Goal: Task Accomplishment & Management: Manage account settings

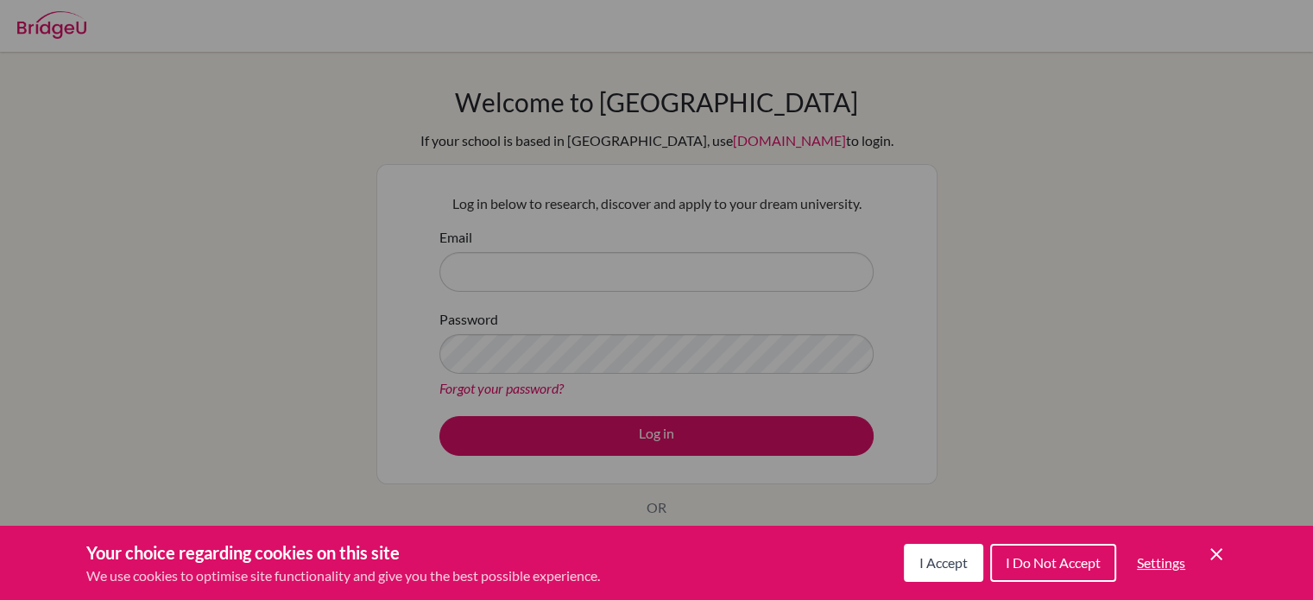
click at [936, 572] on button "I Accept" at bounding box center [943, 563] width 79 height 38
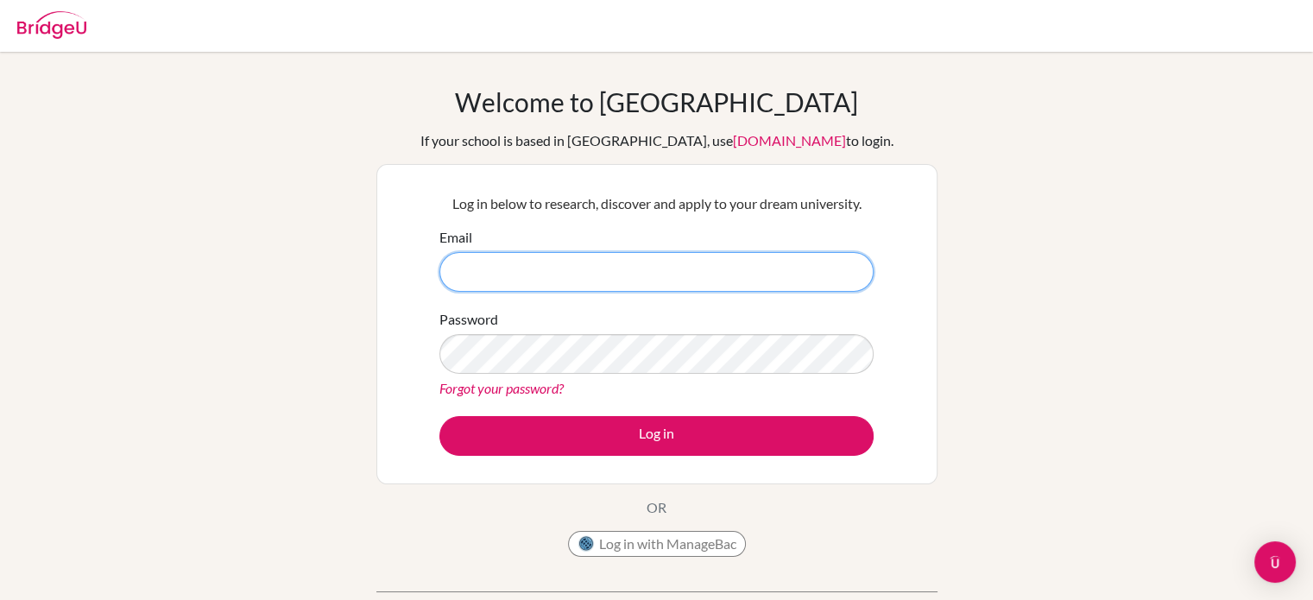
click at [685, 263] on input "Email" at bounding box center [657, 272] width 434 height 40
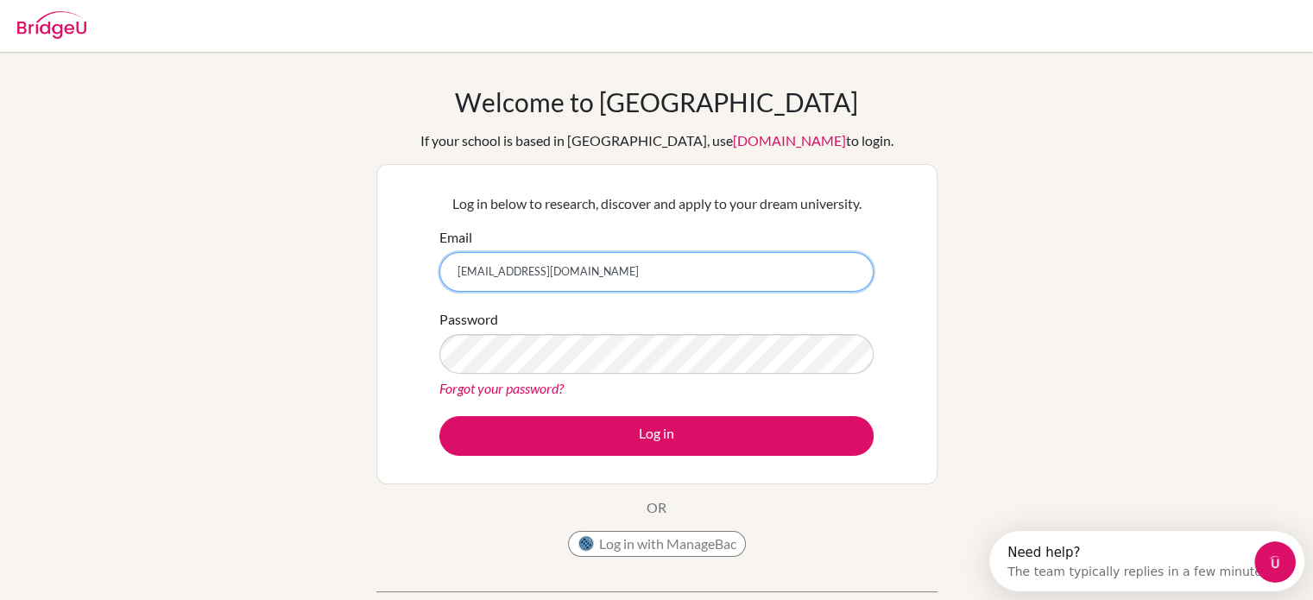
type input "[EMAIL_ADDRESS][DOMAIN_NAME]"
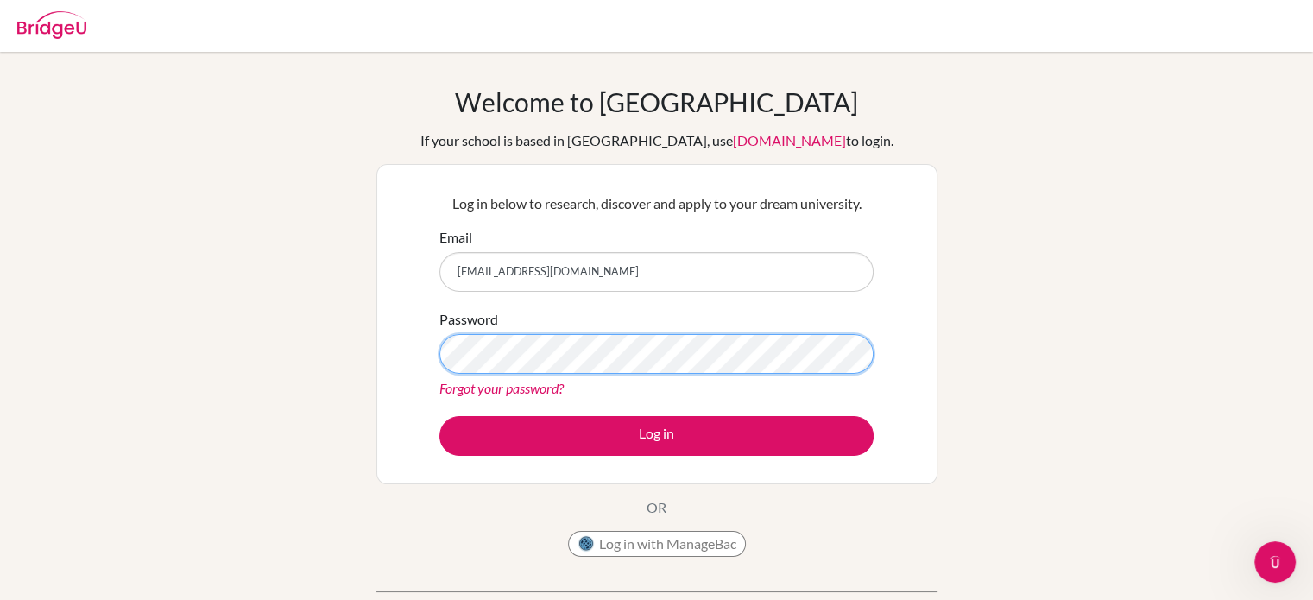
click at [440, 416] on button "Log in" at bounding box center [657, 436] width 434 height 40
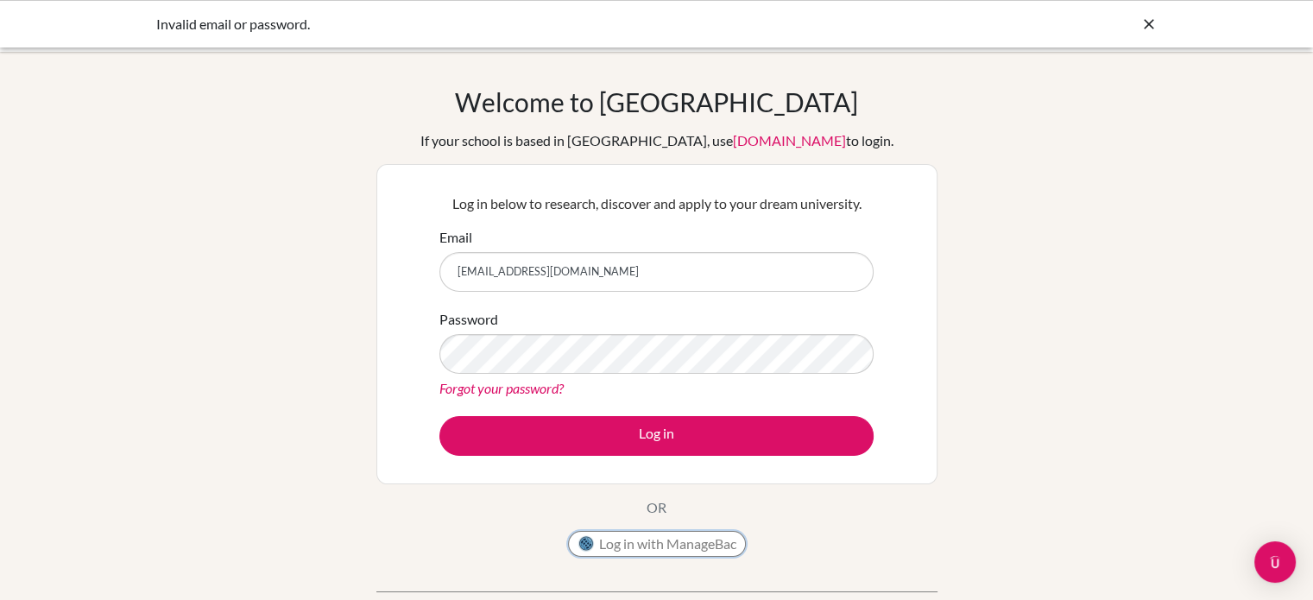
click at [660, 535] on button "Log in with ManageBac" at bounding box center [657, 544] width 178 height 26
click at [440, 416] on button "Log in" at bounding box center [657, 436] width 434 height 40
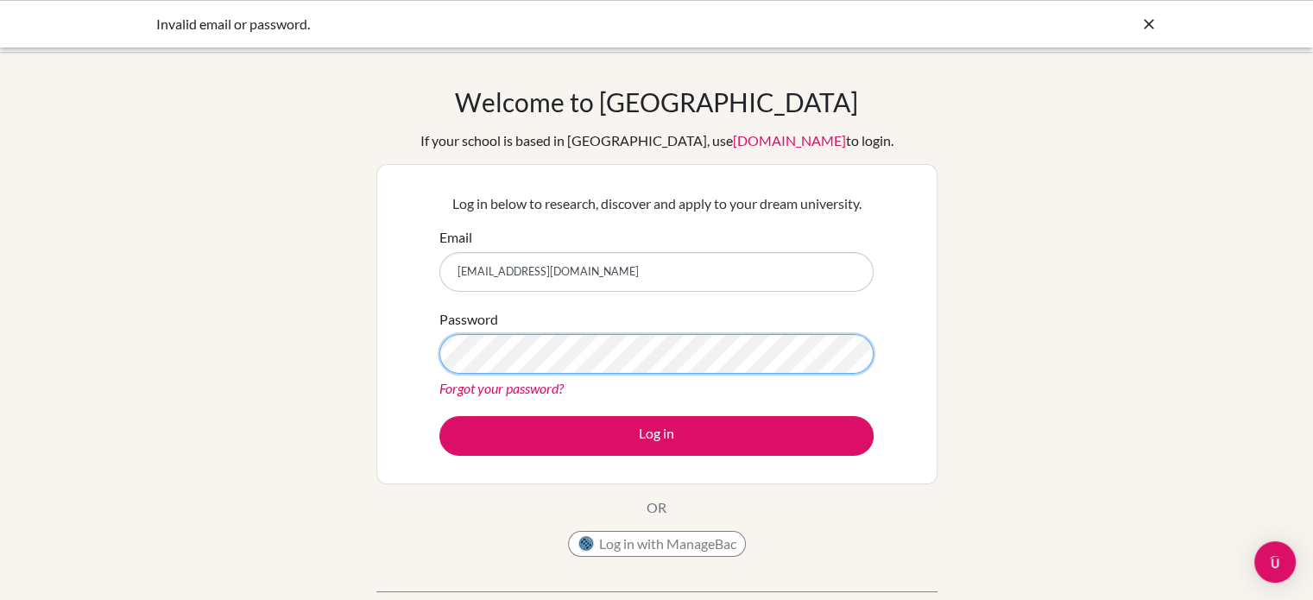
click at [440, 416] on button "Log in" at bounding box center [657, 436] width 434 height 40
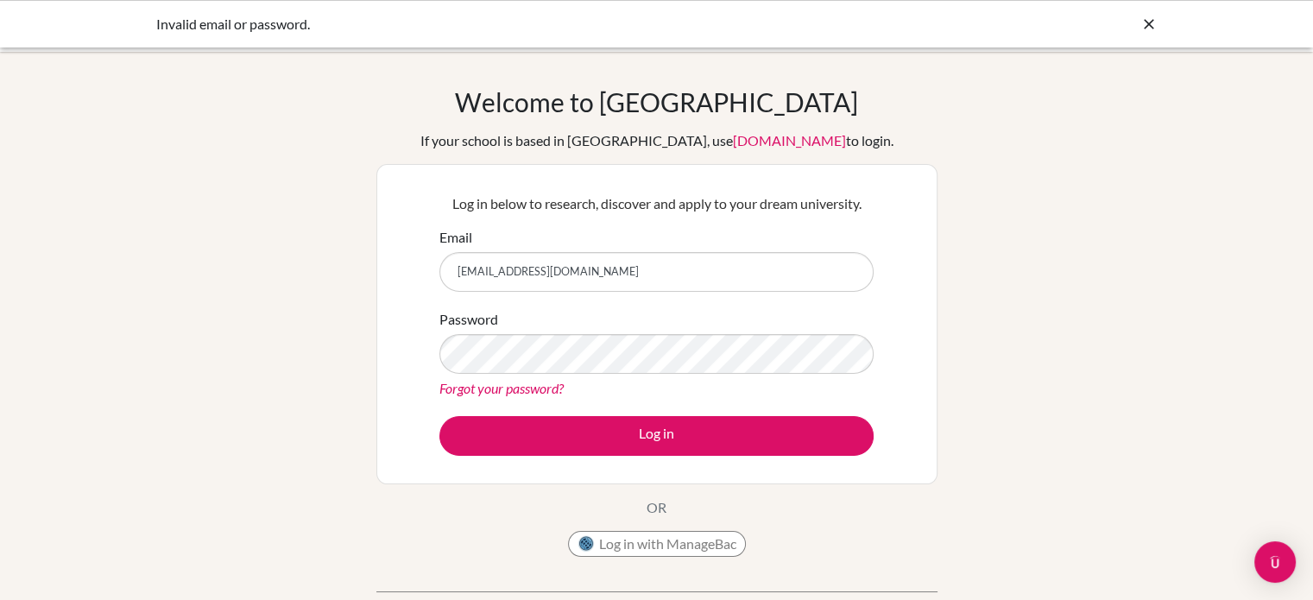
click at [509, 386] on link "Forgot your password?" at bounding box center [502, 388] width 124 height 16
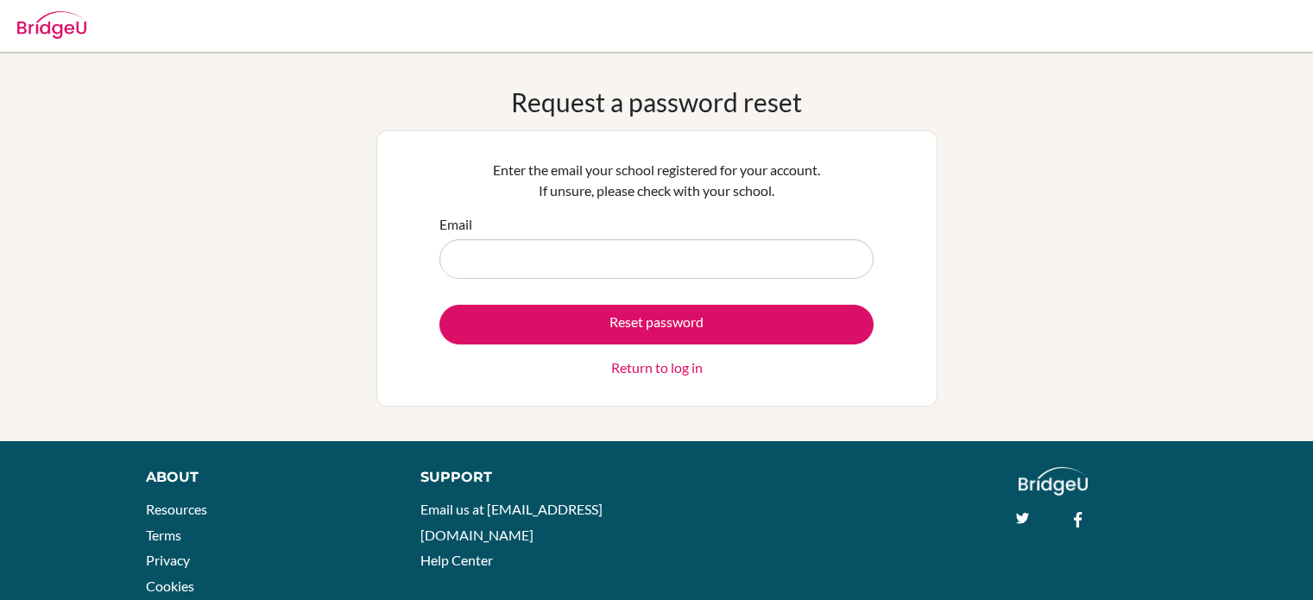
click at [639, 267] on input "Email" at bounding box center [657, 259] width 434 height 40
type input "[EMAIL_ADDRESS][DOMAIN_NAME]"
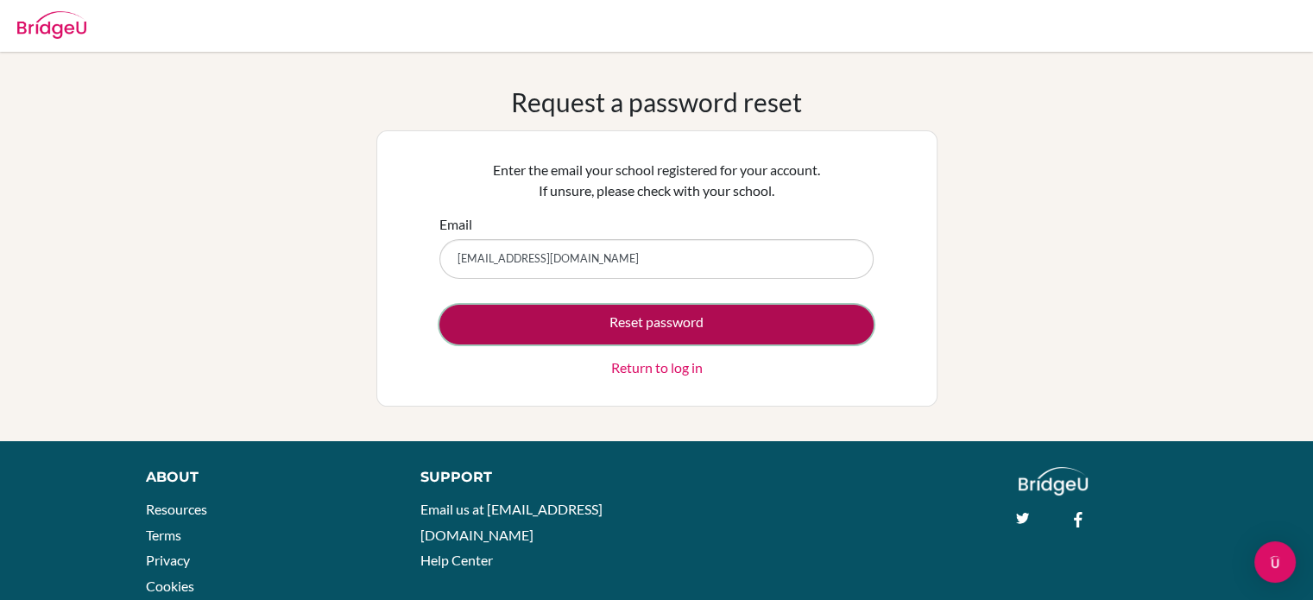
click at [609, 341] on button "Reset password" at bounding box center [657, 325] width 434 height 40
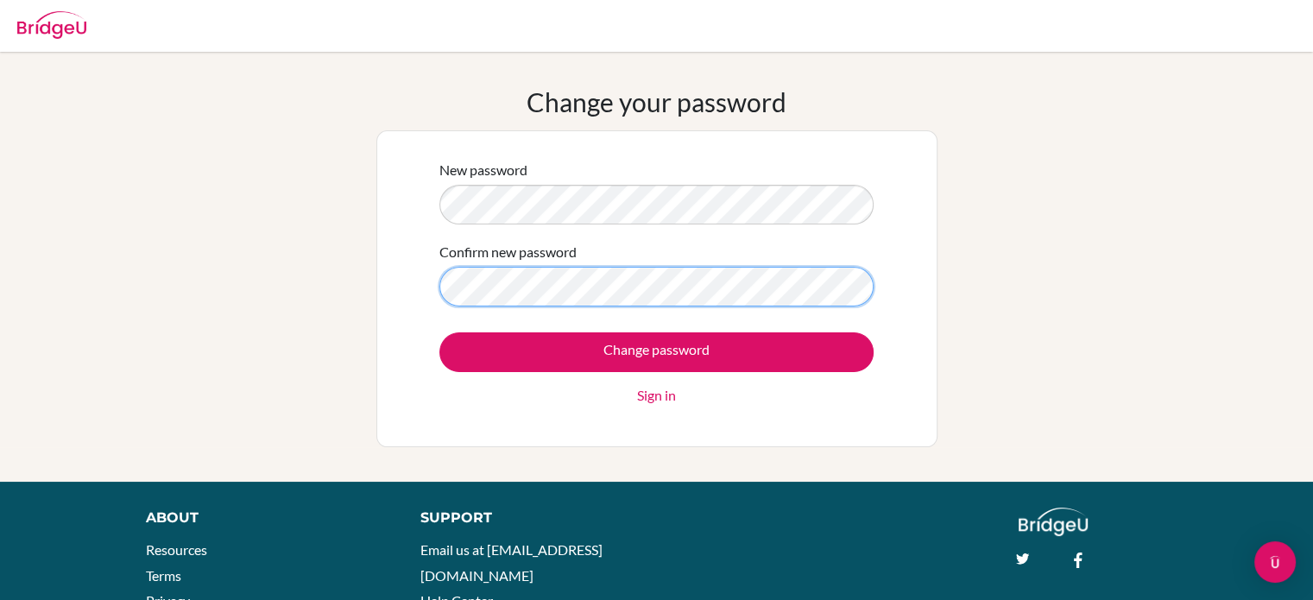
click at [440, 332] on input "Change password" at bounding box center [657, 352] width 434 height 40
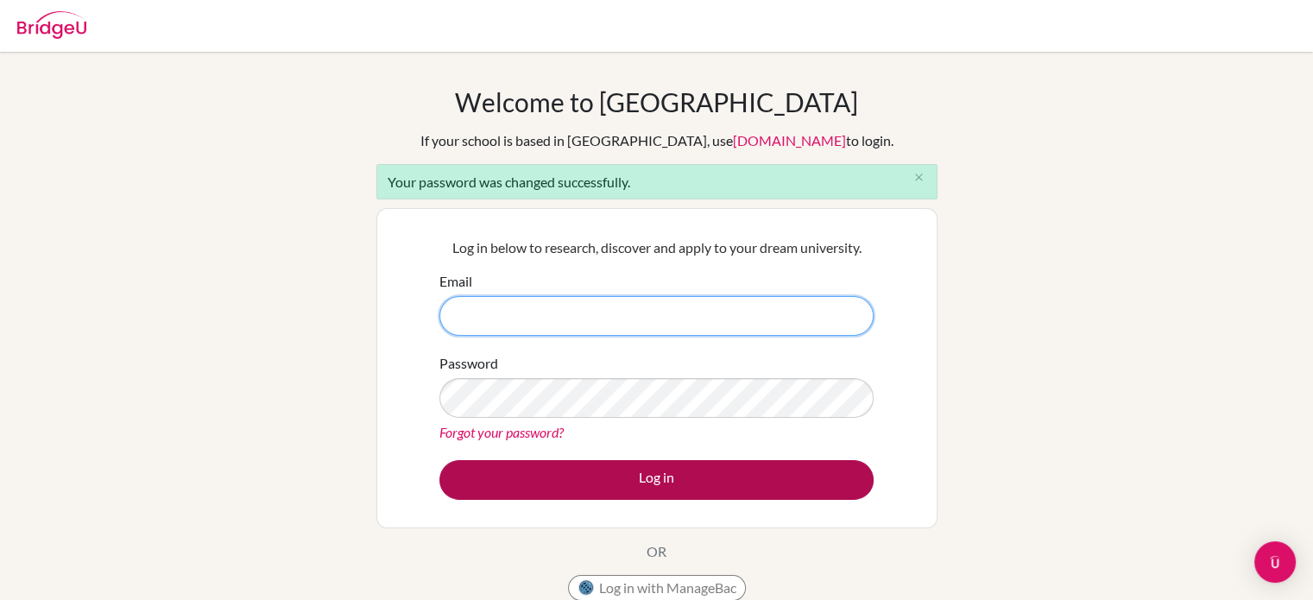
type input "[EMAIL_ADDRESS][DOMAIN_NAME]"
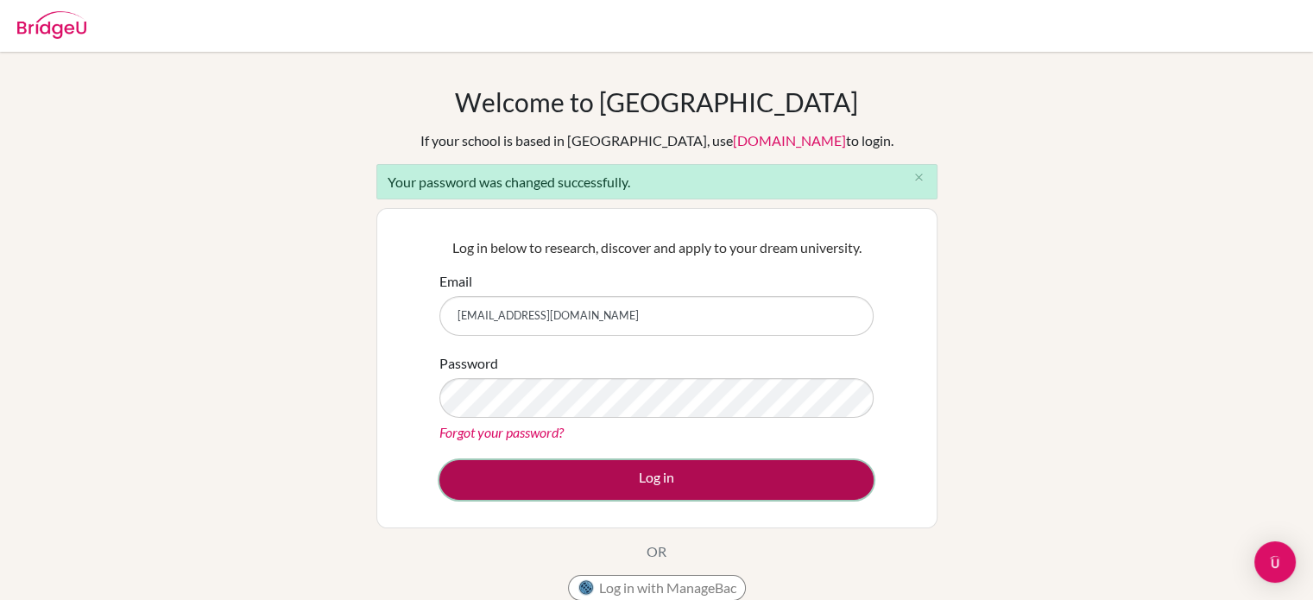
click at [586, 465] on button "Log in" at bounding box center [657, 480] width 434 height 40
